Goal: Register for event/course

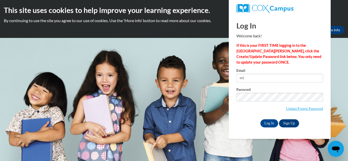
type input "nelson.kindra03@gmail.com"
click at [269, 123] on input "Log In" at bounding box center [269, 124] width 18 height 8
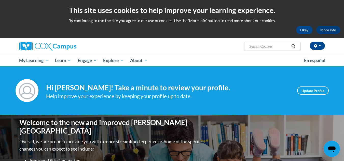
click at [251, 45] on input "Search..." at bounding box center [269, 46] width 41 height 6
type input "early literacy"
click at [296, 48] on icon "Search" at bounding box center [293, 46] width 5 height 4
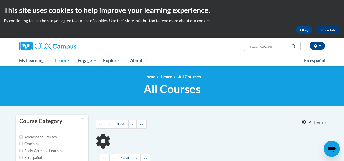
type input "early literacy"
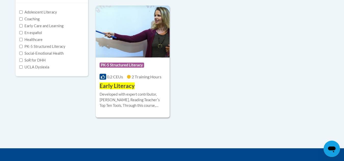
scroll to position [125, 0]
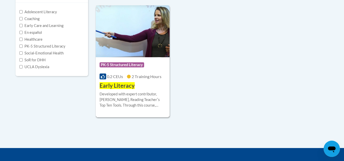
click at [148, 107] on div "Developed with expert contributor, Dr. Deborah Glaser, Reading Teacherʹs Top Te…" at bounding box center [133, 99] width 67 height 17
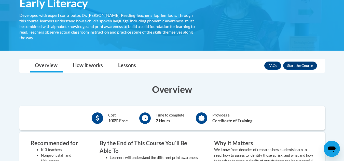
scroll to position [108, 0]
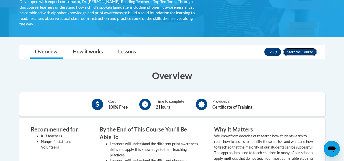
click at [299, 51] on button "Enroll" at bounding box center [300, 52] width 34 height 8
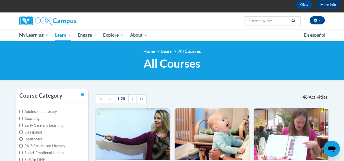
scroll to position [22, 0]
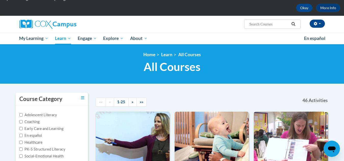
click at [263, 24] on input "Search..." at bounding box center [269, 24] width 41 height 6
type input "early literacy print awareness"
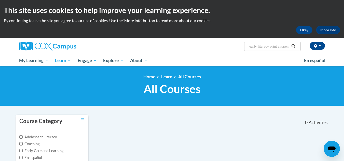
click at [252, 48] on input "early literacy print awareness" at bounding box center [269, 46] width 41 height 6
drag, startPoint x: 288, startPoint y: 46, endPoint x: 246, endPoint y: 49, distance: 42.2
click at [246, 49] on span "Search Search... e\arly literacy print awareness" at bounding box center [272, 46] width 56 height 9
type input "reness"
drag, startPoint x: 262, startPoint y: 47, endPoint x: 244, endPoint y: 48, distance: 18.1
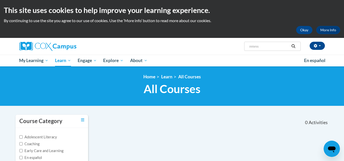
click at [244, 48] on div "Kindra Nelson (America/Indianapolis UTC-04:00) My Profile Inbox My Transcripts …" at bounding box center [224, 44] width 209 height 13
paste input "Early Literacy: Print Awareness, Phonological Awareness, and Alphabet Knowledge"
type input "Early Literacy: Print Awareness, Phonological Awareness, and Alphabet Knowledge"
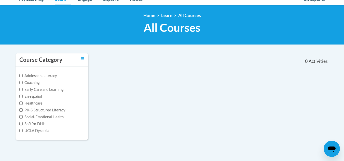
scroll to position [61, 0]
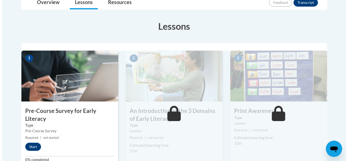
scroll to position [213, 0]
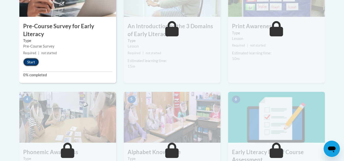
click at [34, 64] on button "Start" at bounding box center [31, 62] width 16 height 8
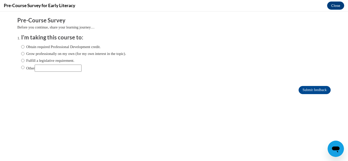
scroll to position [0, 0]
click at [72, 69] on input "Other" at bounding box center [58, 68] width 47 height 7
type input "college course"
click at [21, 68] on input "Other" at bounding box center [22, 68] width 3 height 6
radio input "true"
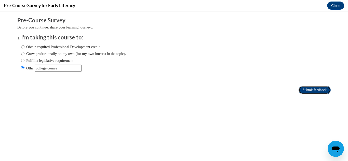
click at [317, 88] on input "Submit feedback" at bounding box center [315, 90] width 32 height 8
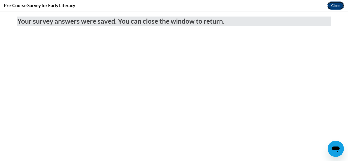
click at [339, 4] on button "Close" at bounding box center [335, 6] width 17 height 8
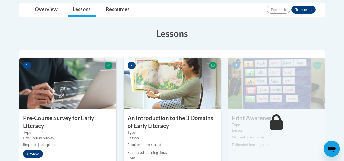
scroll to position [121, 0]
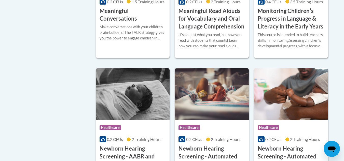
scroll to position [878, 0]
